Goal: Check status: Check status

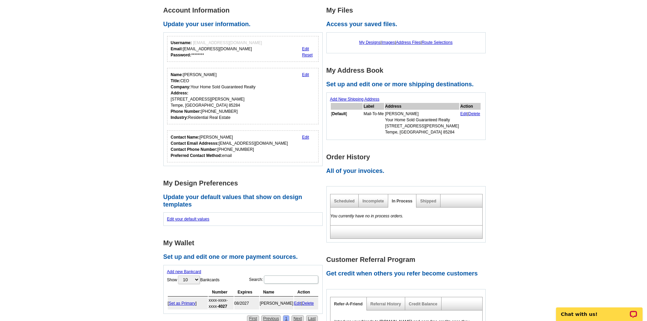
scroll to position [102, 0]
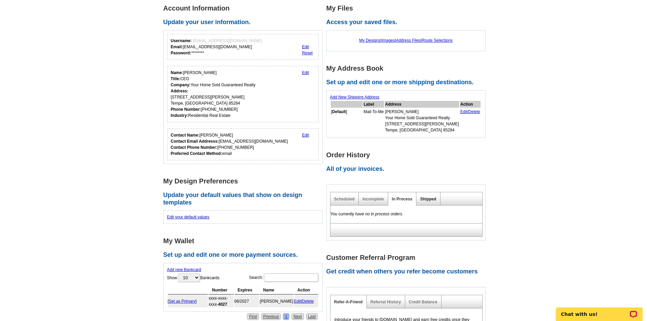
click at [428, 201] on link "Shipped" at bounding box center [428, 199] width 16 height 5
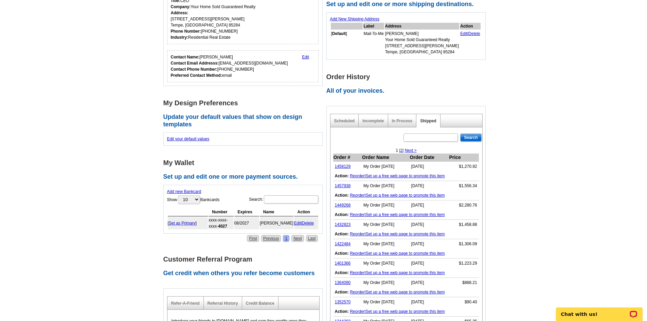
scroll to position [181, 0]
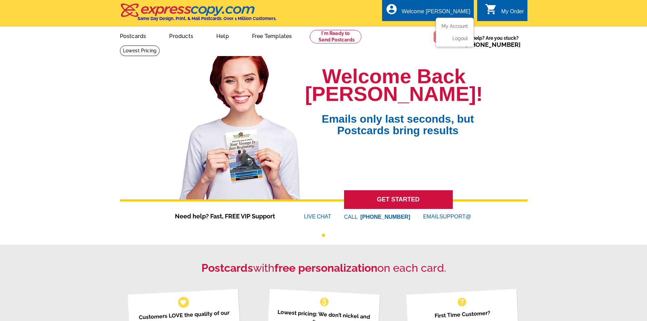
click at [445, 15] on div "Welcome [PERSON_NAME]" at bounding box center [436, 13] width 69 height 10
click at [441, 10] on div "Welcome [PERSON_NAME]" at bounding box center [436, 13] width 69 height 10
click at [451, 15] on div "Welcome [PERSON_NAME]" at bounding box center [436, 13] width 69 height 10
click at [448, 27] on link "My Account" at bounding box center [453, 26] width 29 height 6
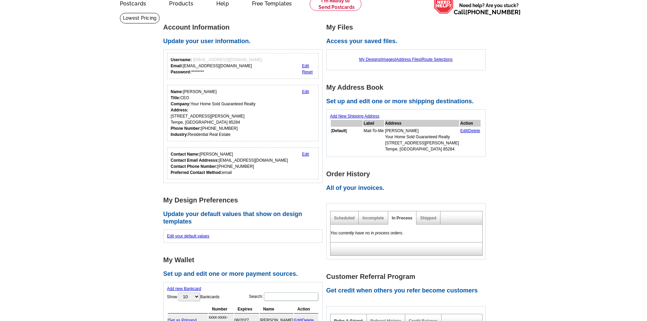
scroll to position [34, 0]
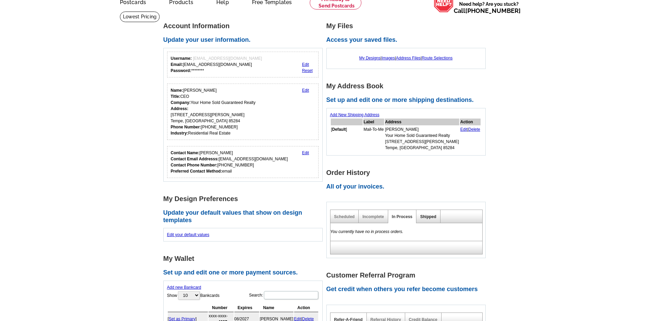
click at [428, 218] on link "Shipped" at bounding box center [428, 216] width 16 height 5
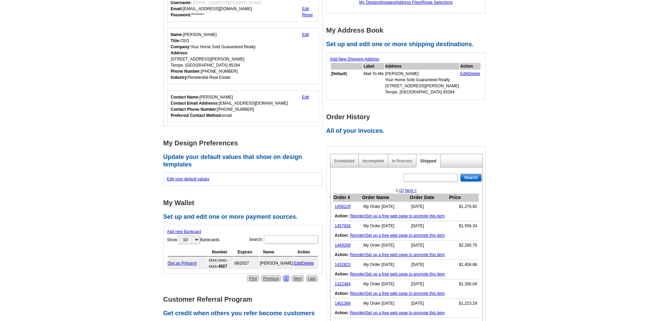
scroll to position [91, 0]
click at [342, 226] on link "1457938" at bounding box center [343, 224] width 16 height 5
